Goal: Transaction & Acquisition: Purchase product/service

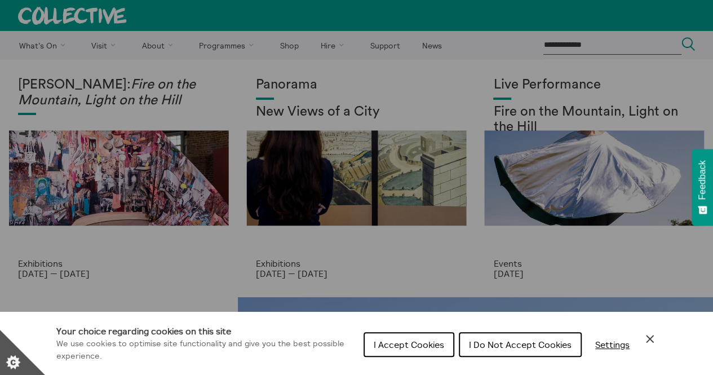
click at [419, 344] on span "I Accept Cookies" at bounding box center [409, 344] width 70 height 11
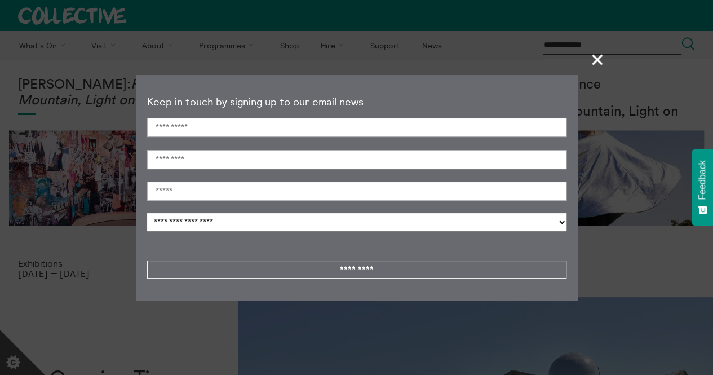
click at [601, 57] on span "+" at bounding box center [597, 59] width 33 height 33
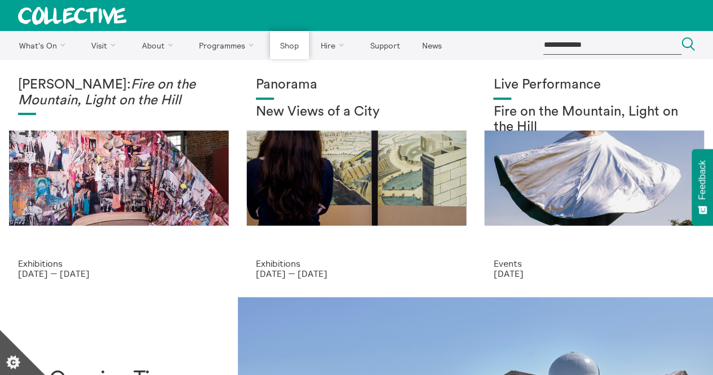
click at [284, 49] on link "Shop" at bounding box center [289, 45] width 38 height 28
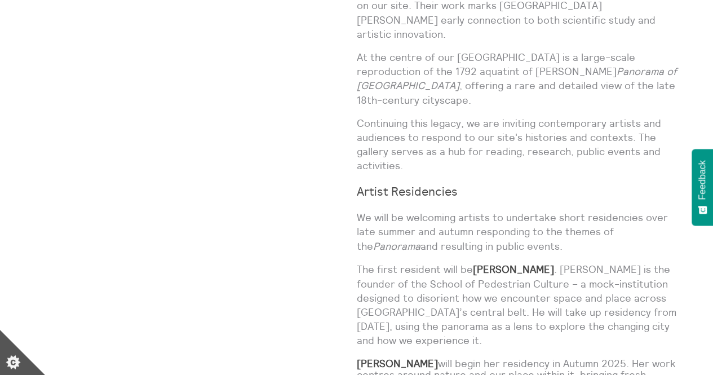
scroll to position [845, 0]
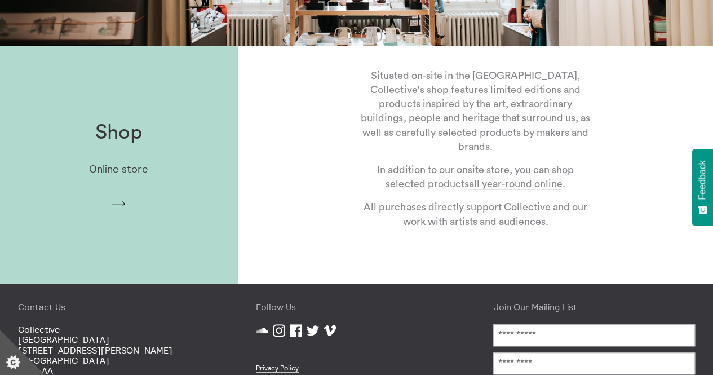
scroll to position [282, 0]
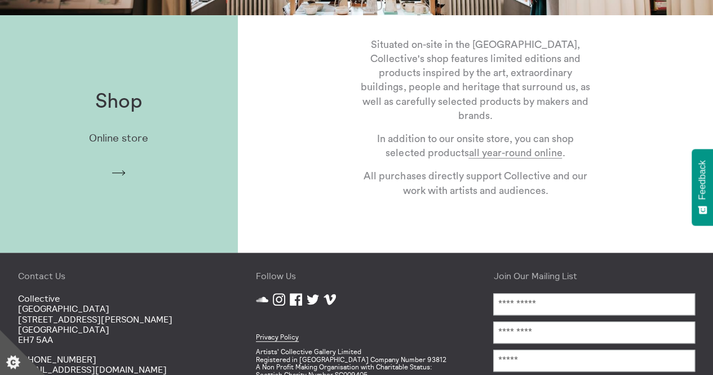
click at [118, 140] on p "Online store" at bounding box center [118, 138] width 59 height 12
